Goal: Information Seeking & Learning: Learn about a topic

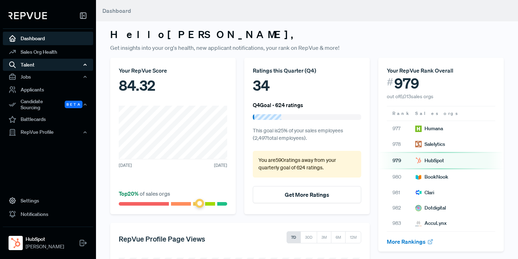
click at [32, 66] on div "Talent" at bounding box center [48, 65] width 90 height 12
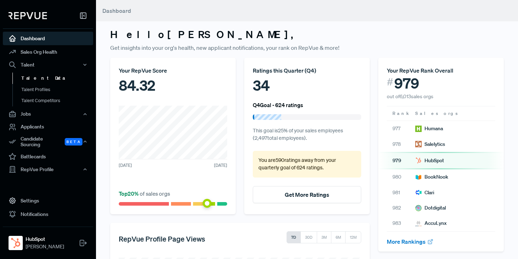
click at [34, 78] on link "Talent Data" at bounding box center [57, 77] width 90 height 11
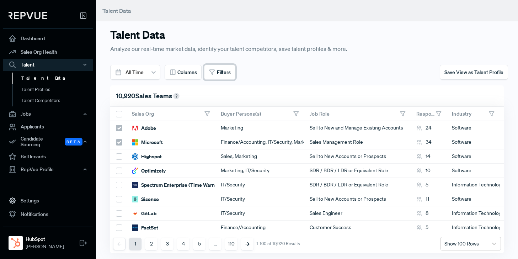
click at [221, 70] on span "Filters" at bounding box center [224, 72] width 14 height 7
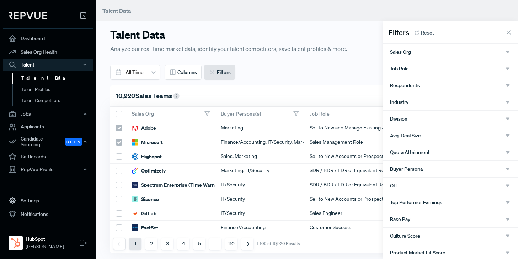
click at [419, 49] on div "Sales Org" at bounding box center [450, 52] width 121 height 6
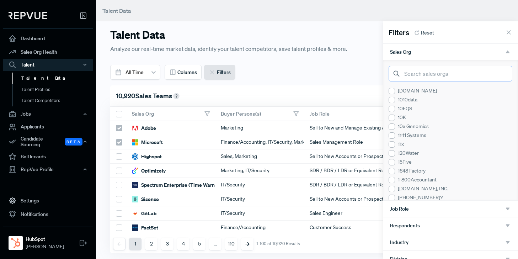
click at [425, 74] on input "search" at bounding box center [450, 74] width 124 height 16
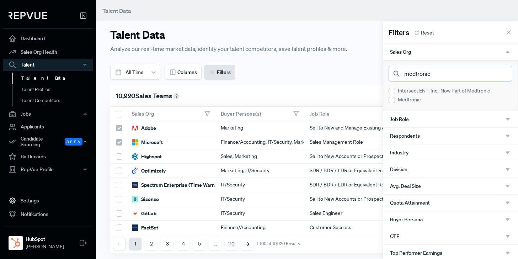
type input "medtronic"
click at [391, 98] on div at bounding box center [391, 100] width 6 height 6
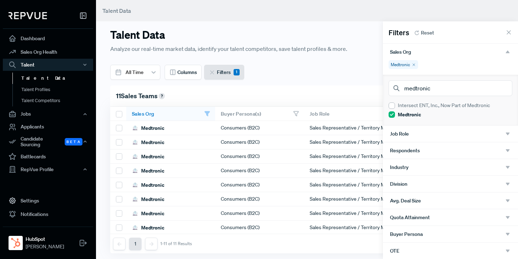
click at [509, 29] on icon at bounding box center [508, 32] width 7 height 7
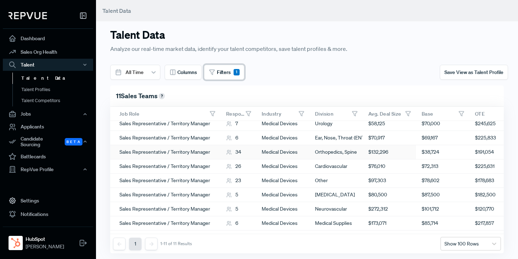
scroll to position [0, 190]
